Goal: Information Seeking & Learning: Check status

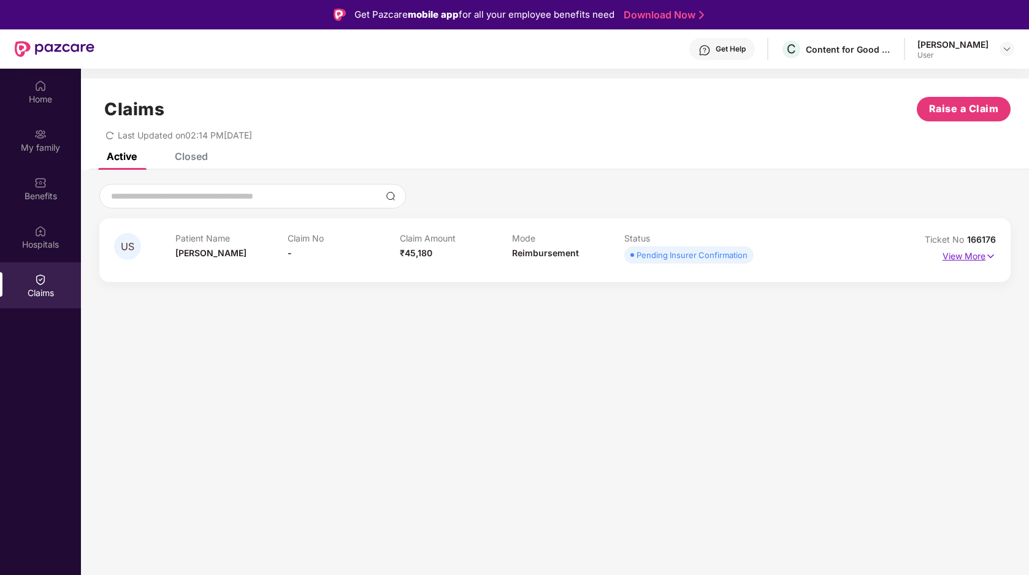
click at [976, 257] on p "View More" at bounding box center [969, 255] width 53 height 17
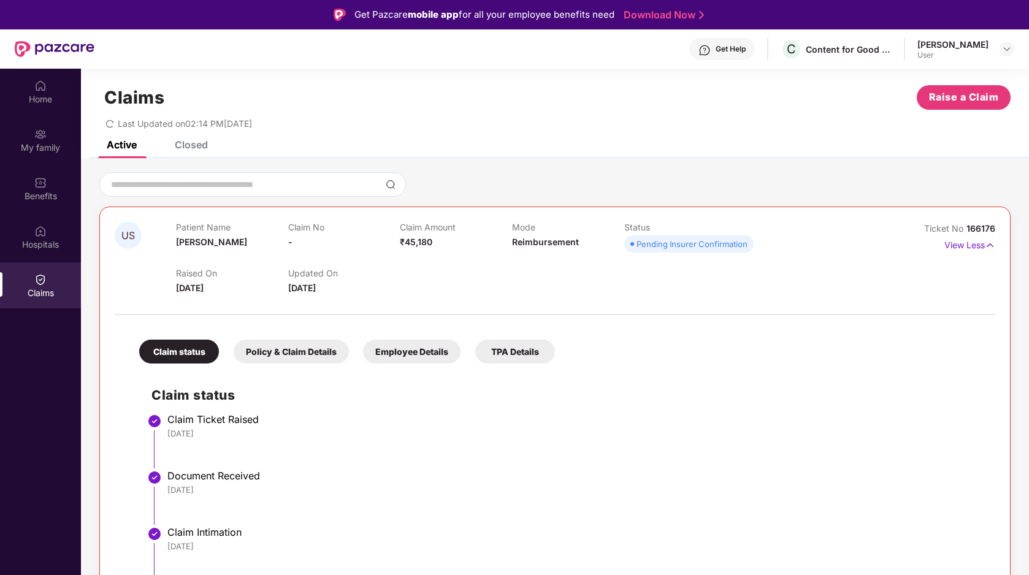
scroll to position [69, 0]
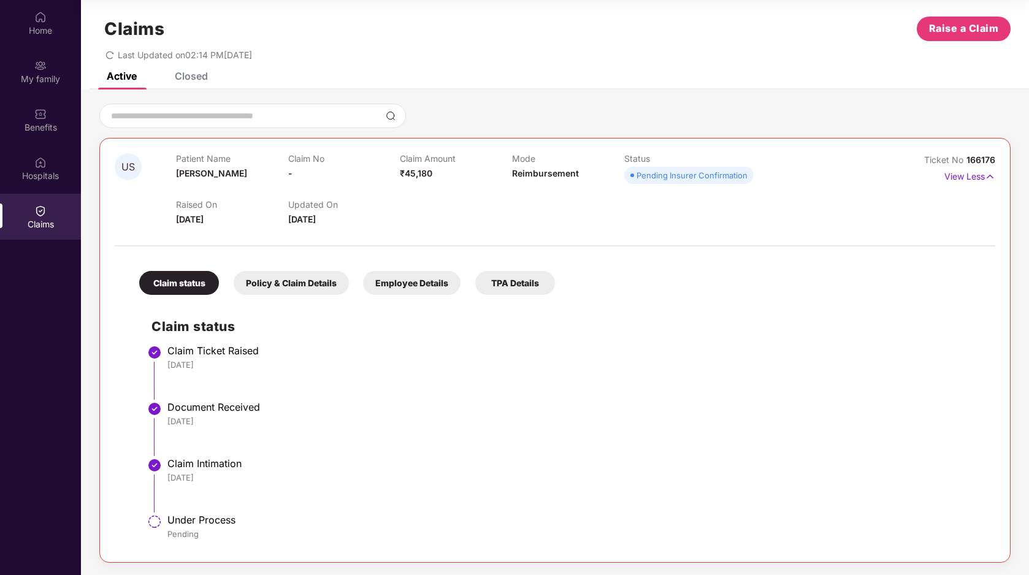
click at [326, 282] on div "Policy & Claim Details" at bounding box center [291, 283] width 115 height 24
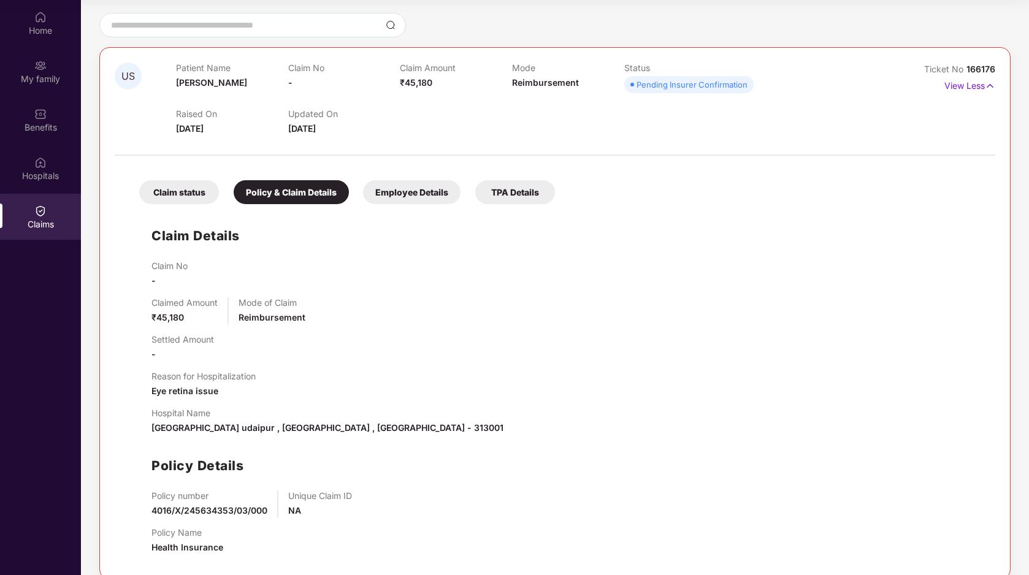
scroll to position [119, 0]
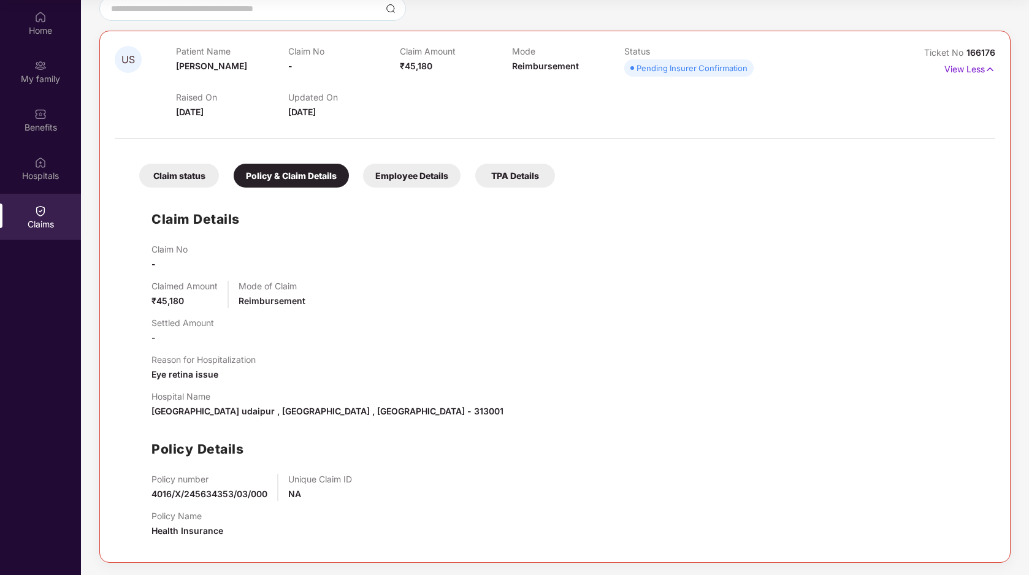
click at [433, 186] on div "Employee Details" at bounding box center [412, 176] width 98 height 24
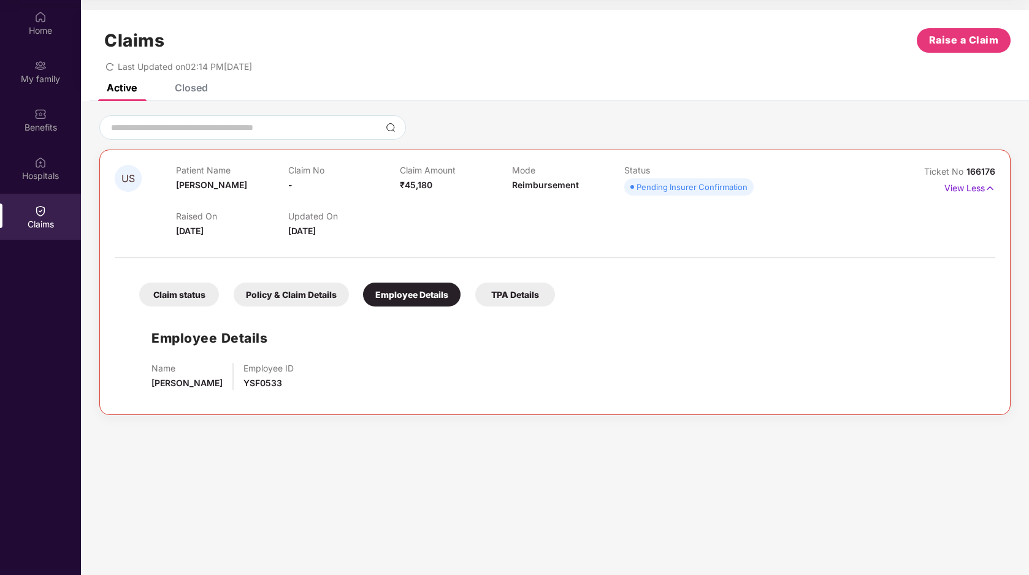
click at [493, 307] on div "Claim status Policy & Claim Details Employee Details TPA Details Employee Detai…" at bounding box center [555, 332] width 881 height 136
click at [516, 290] on div "TPA Details" at bounding box center [515, 295] width 80 height 24
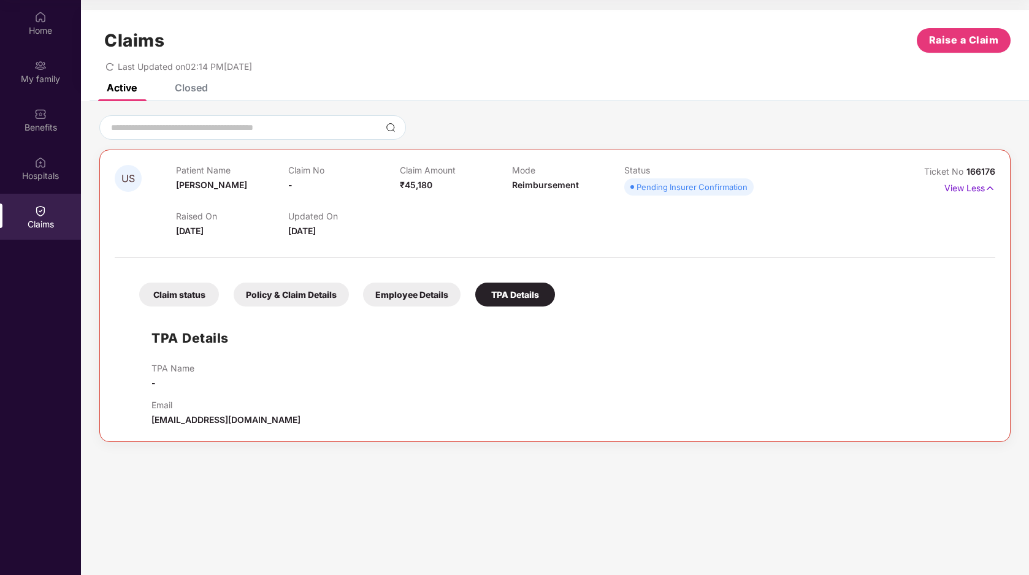
click at [175, 292] on div "Claim status" at bounding box center [179, 295] width 80 height 24
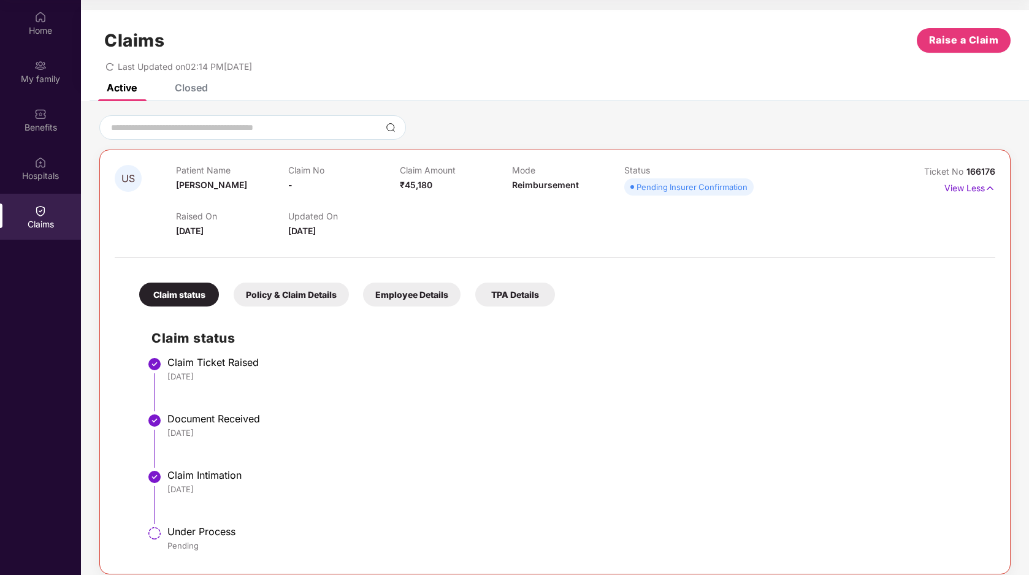
scroll to position [12, 0]
